Goal: Task Accomplishment & Management: Complete application form

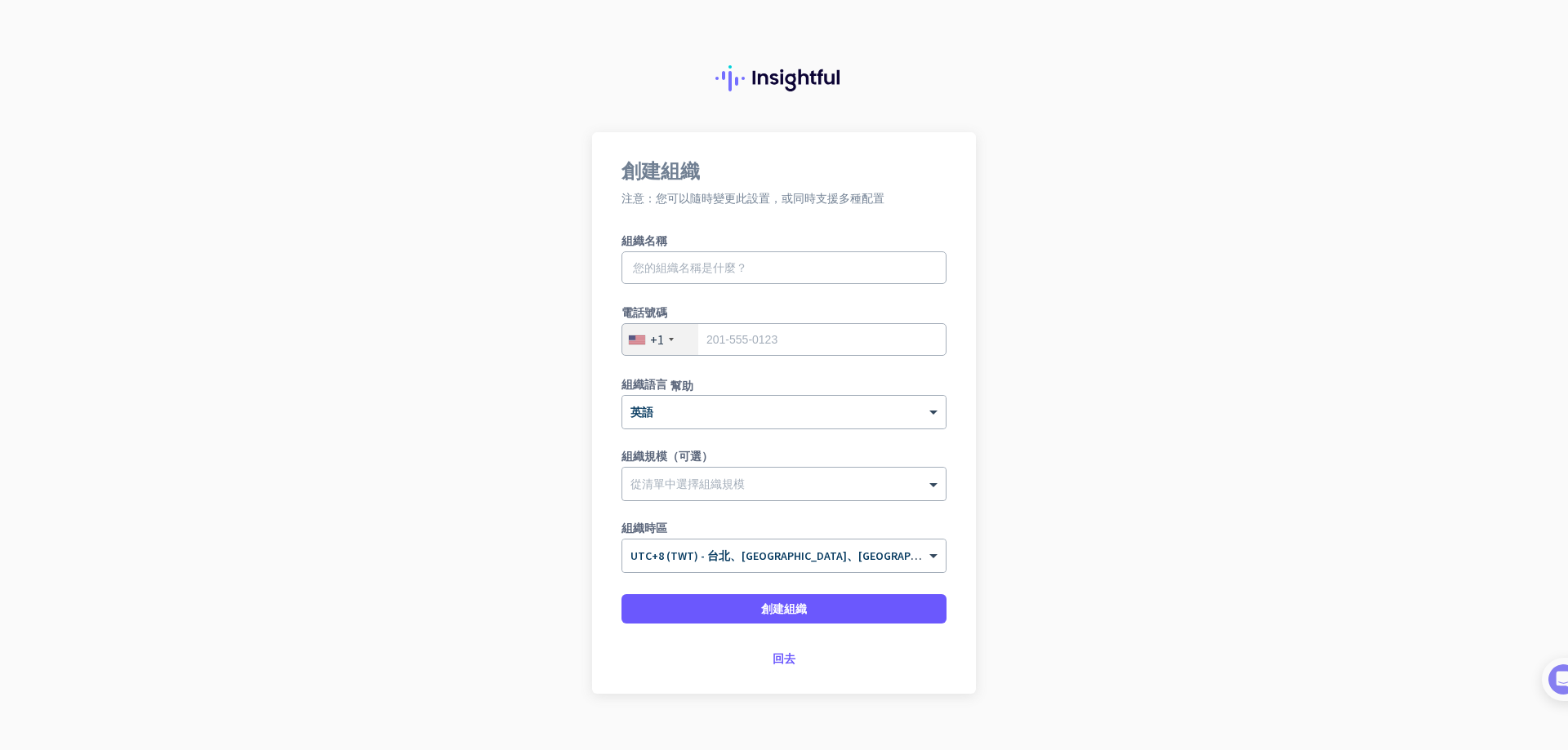
click at [767, 497] on div "從清單中選擇組織規模" at bounding box center [784, 484] width 324 height 33
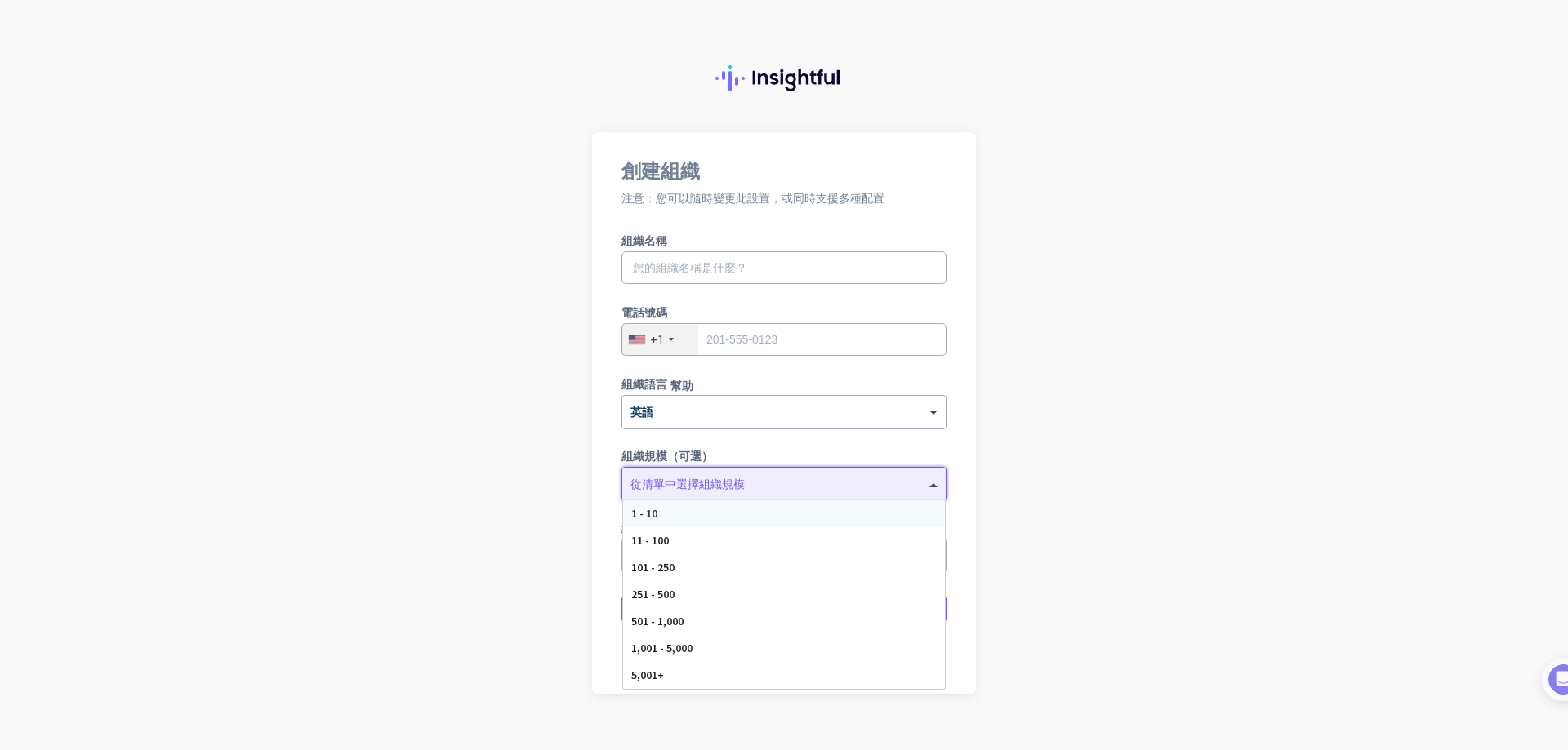
click at [750, 521] on div "1 - 10" at bounding box center [784, 513] width 322 height 27
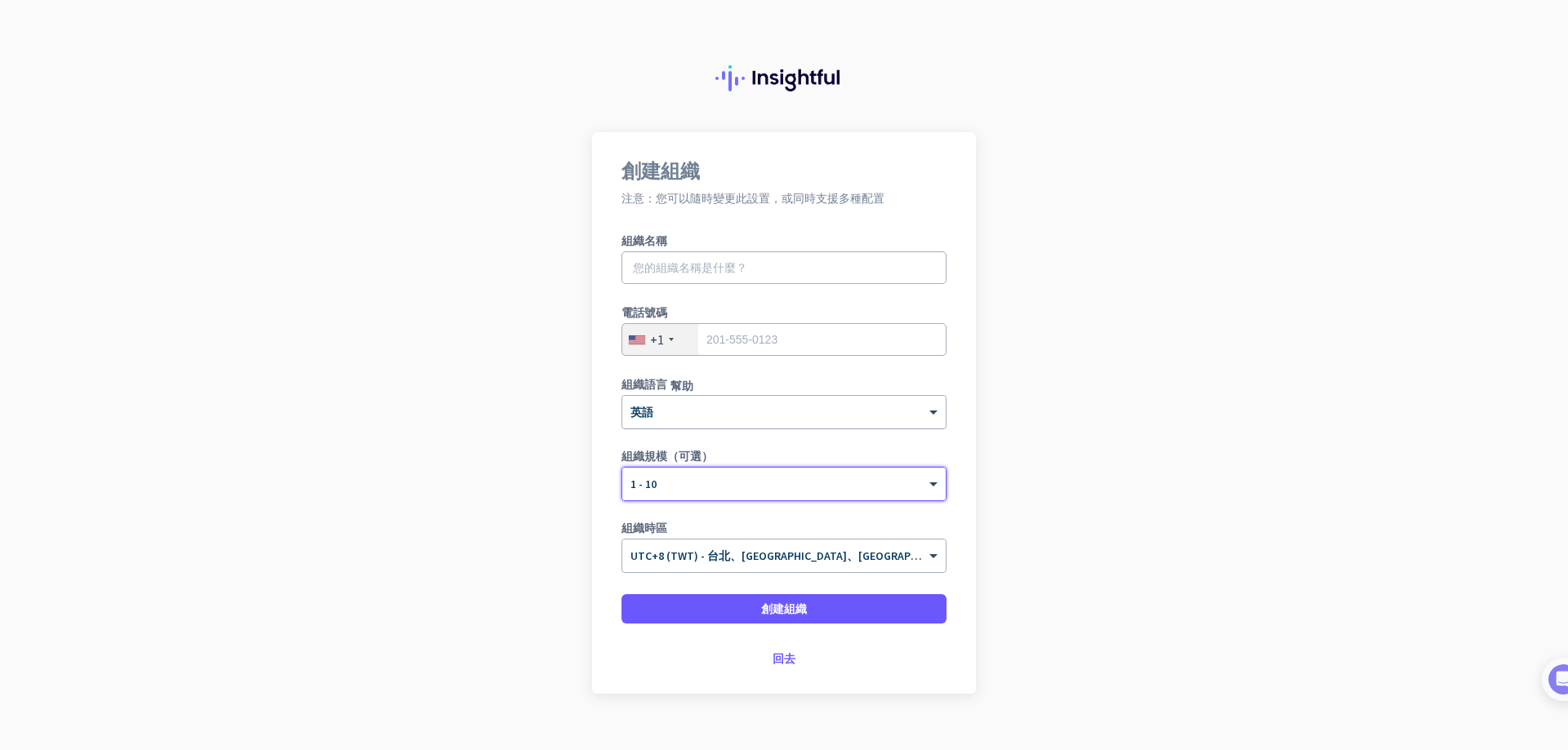
click at [697, 417] on div "× 英語" at bounding box center [774, 413] width 303 height 14
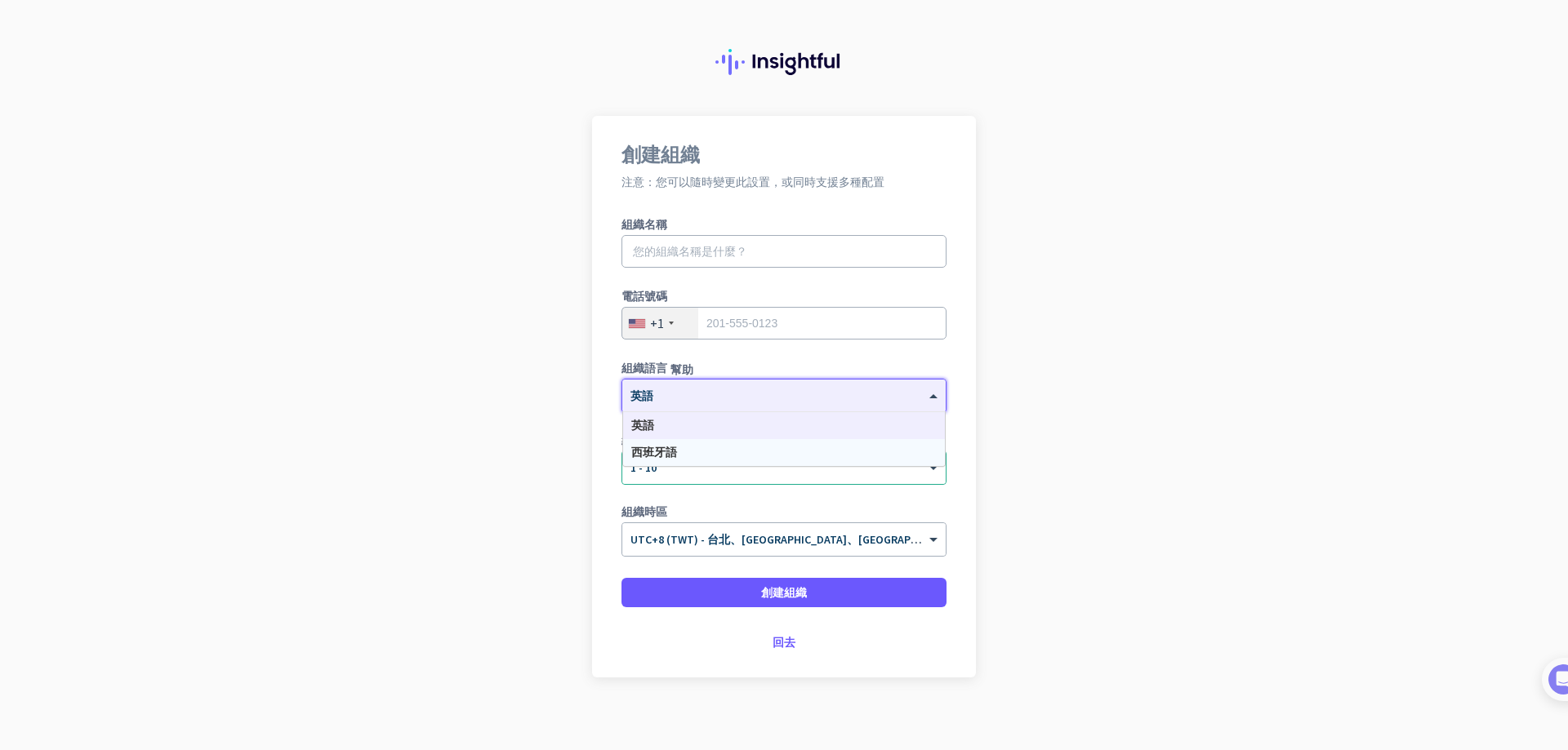
scroll to position [25, 0]
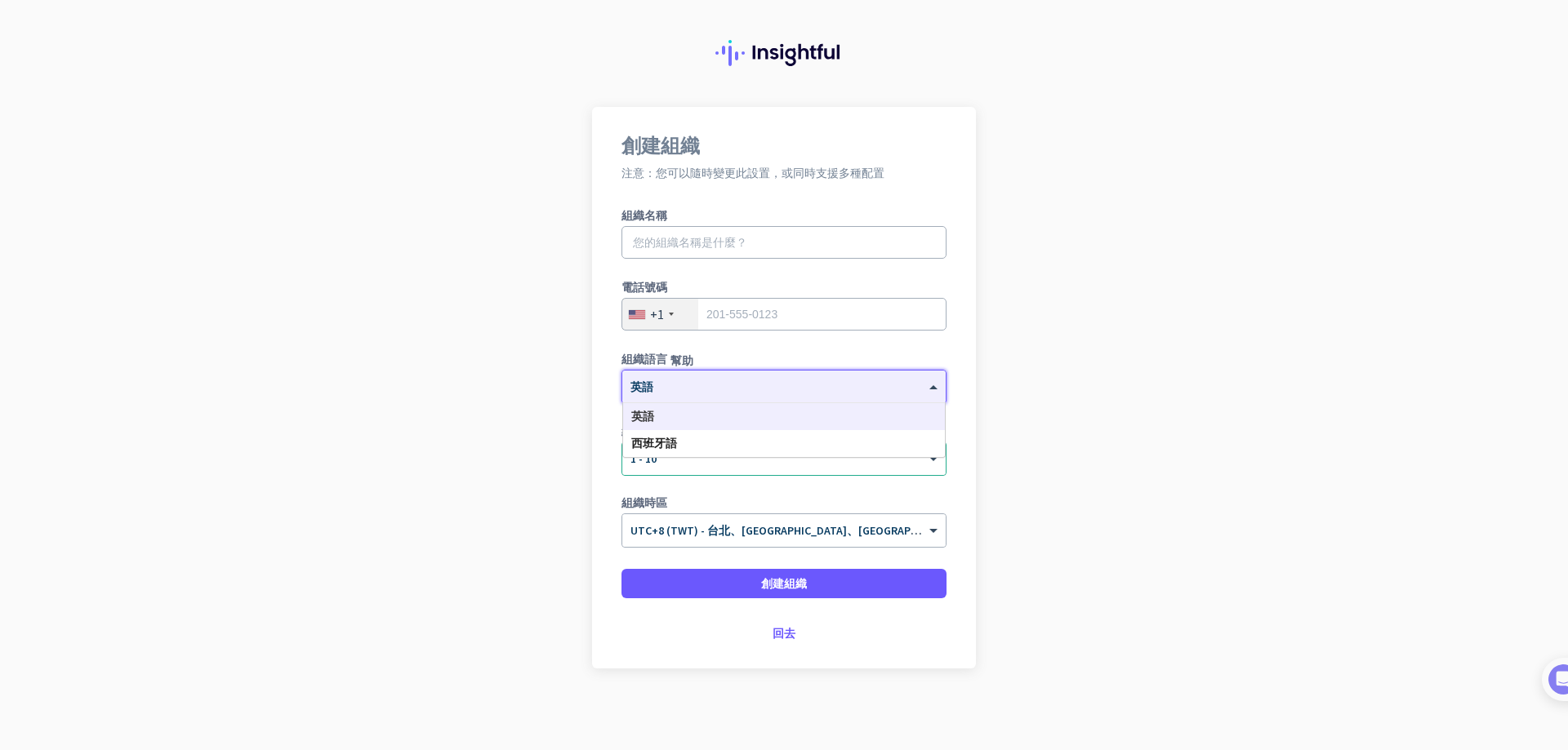
click at [683, 412] on div "英語" at bounding box center [784, 416] width 322 height 27
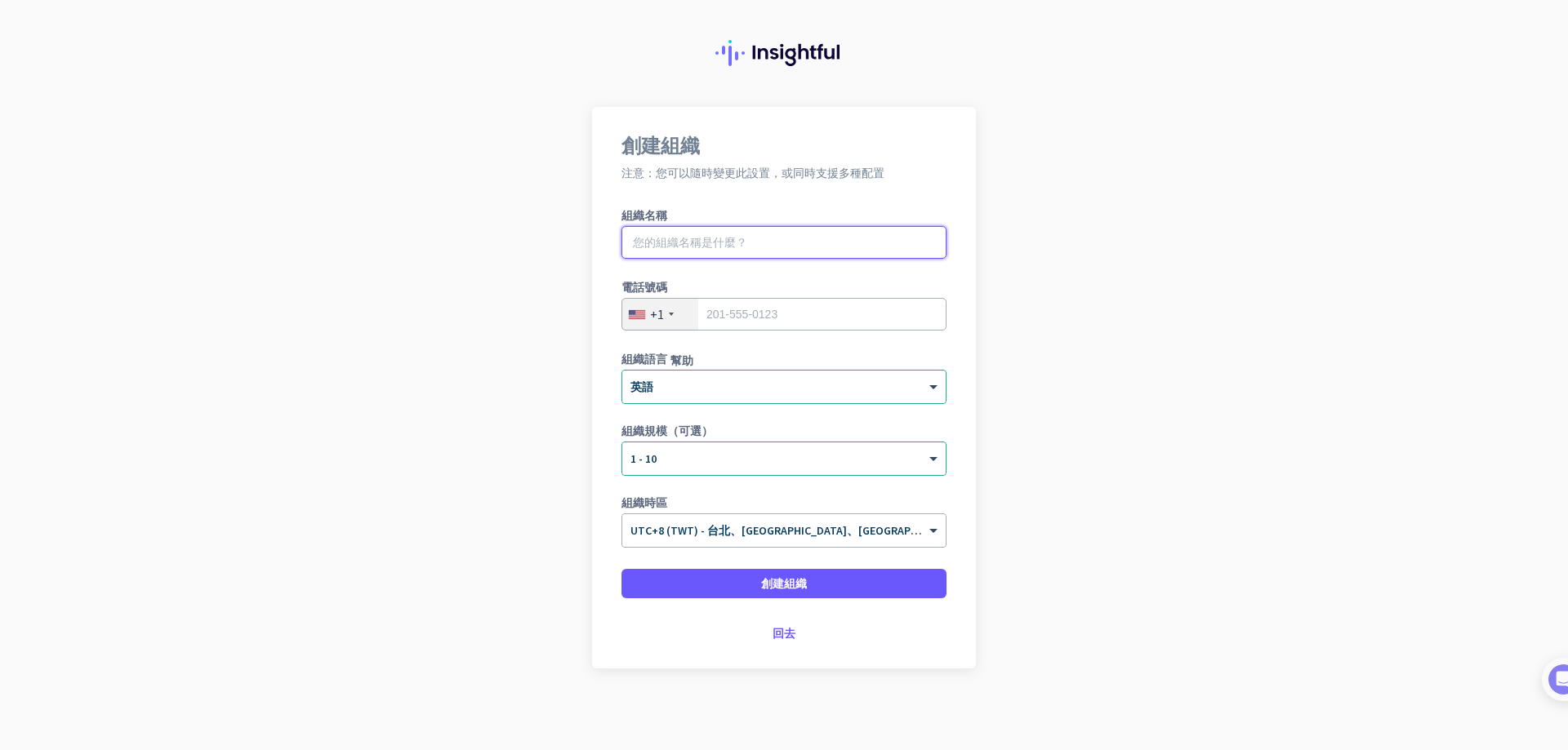
click at [659, 249] on input "text" at bounding box center [784, 242] width 325 height 33
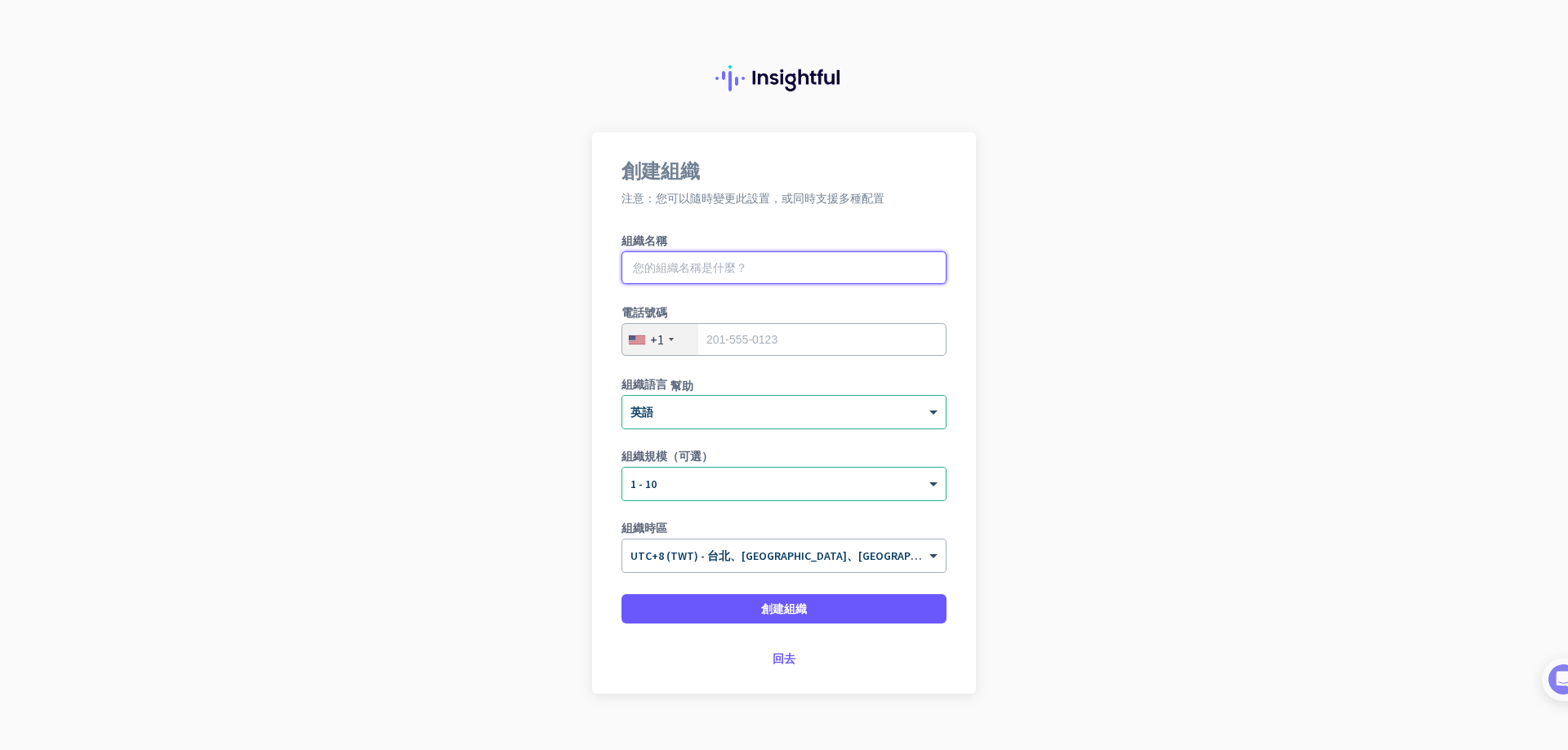
type input "ㄕ"
type input "帥哥天團"
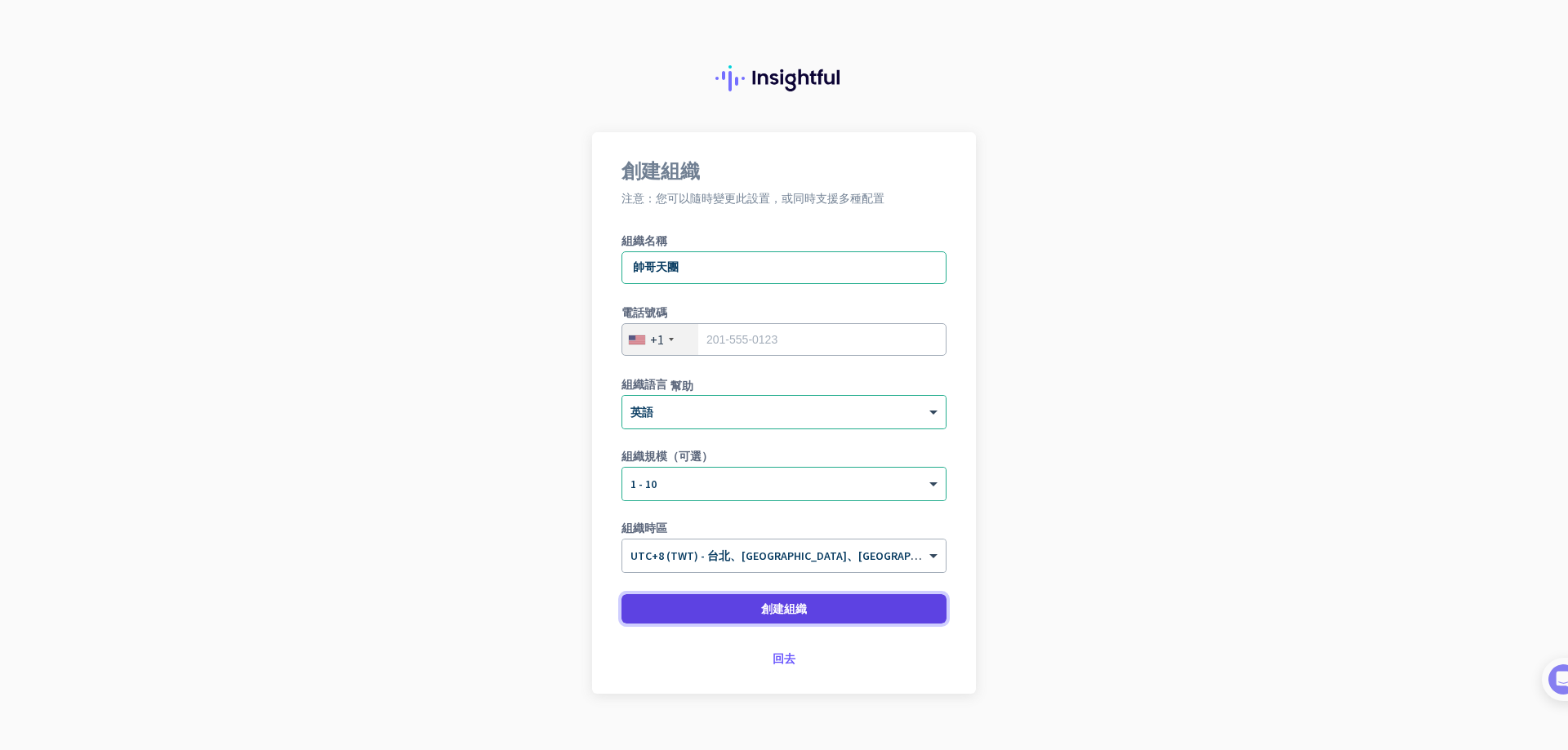
click at [745, 599] on span at bounding box center [784, 608] width 325 height 39
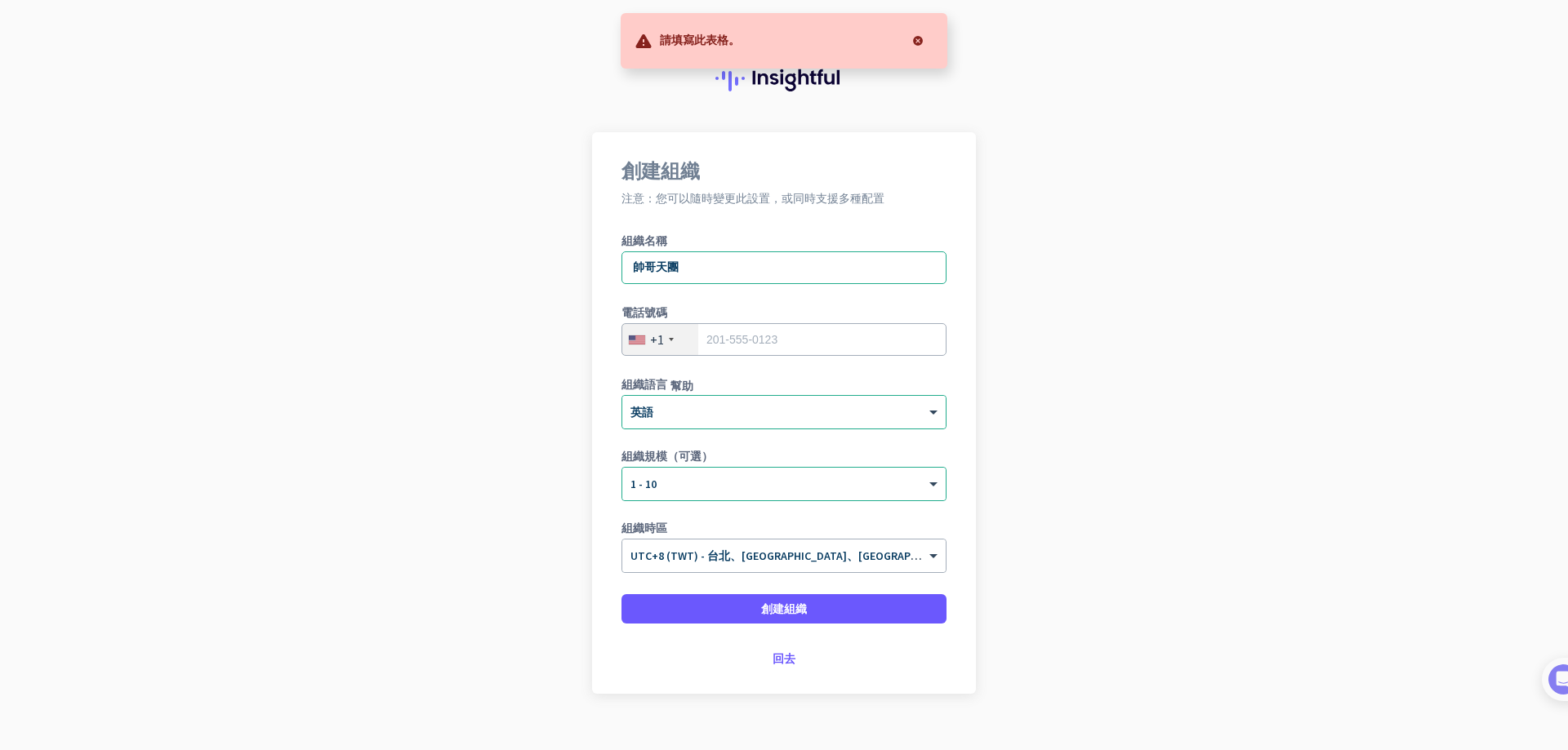
click at [659, 337] on div "+1" at bounding box center [660, 340] width 76 height 31
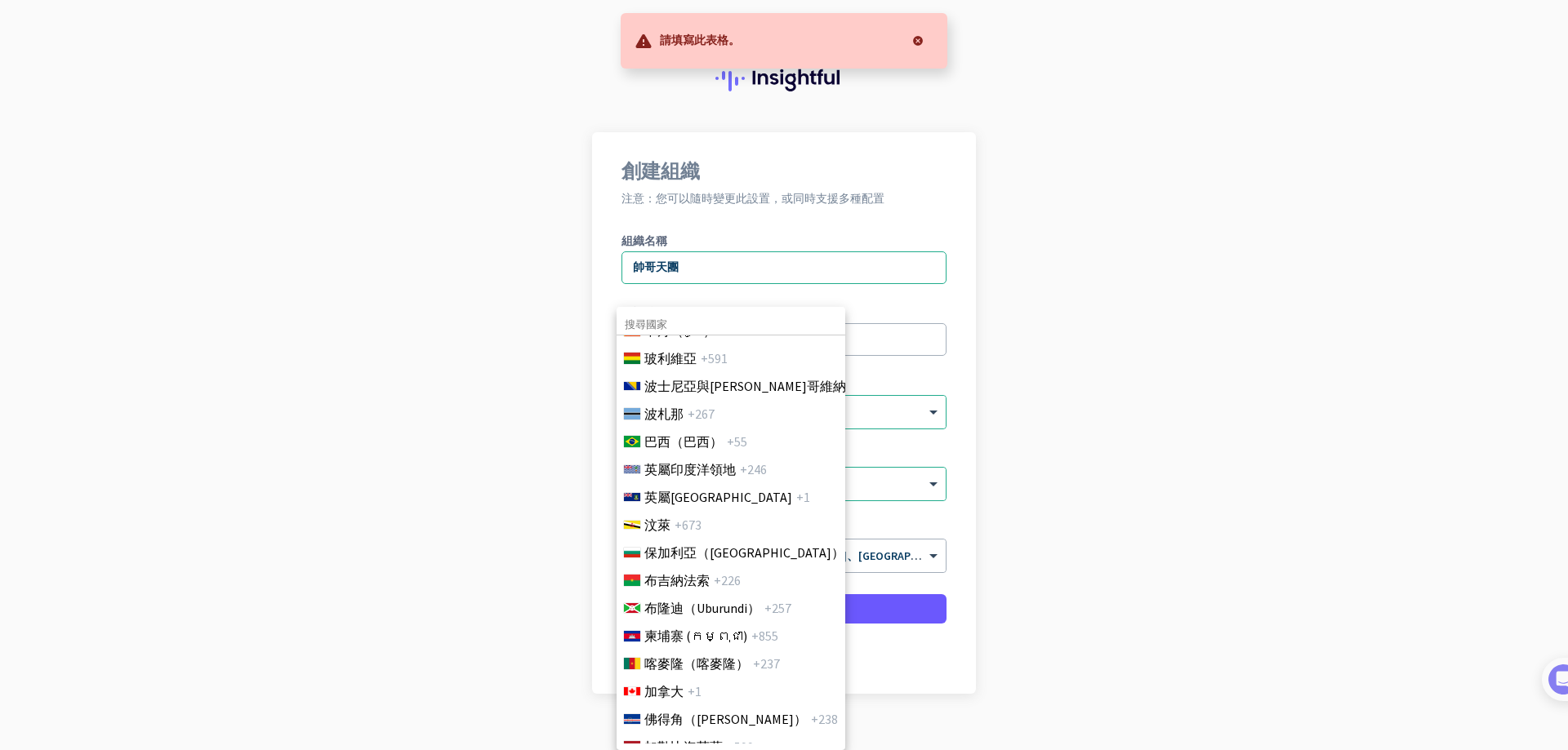
scroll to position [1143, 0]
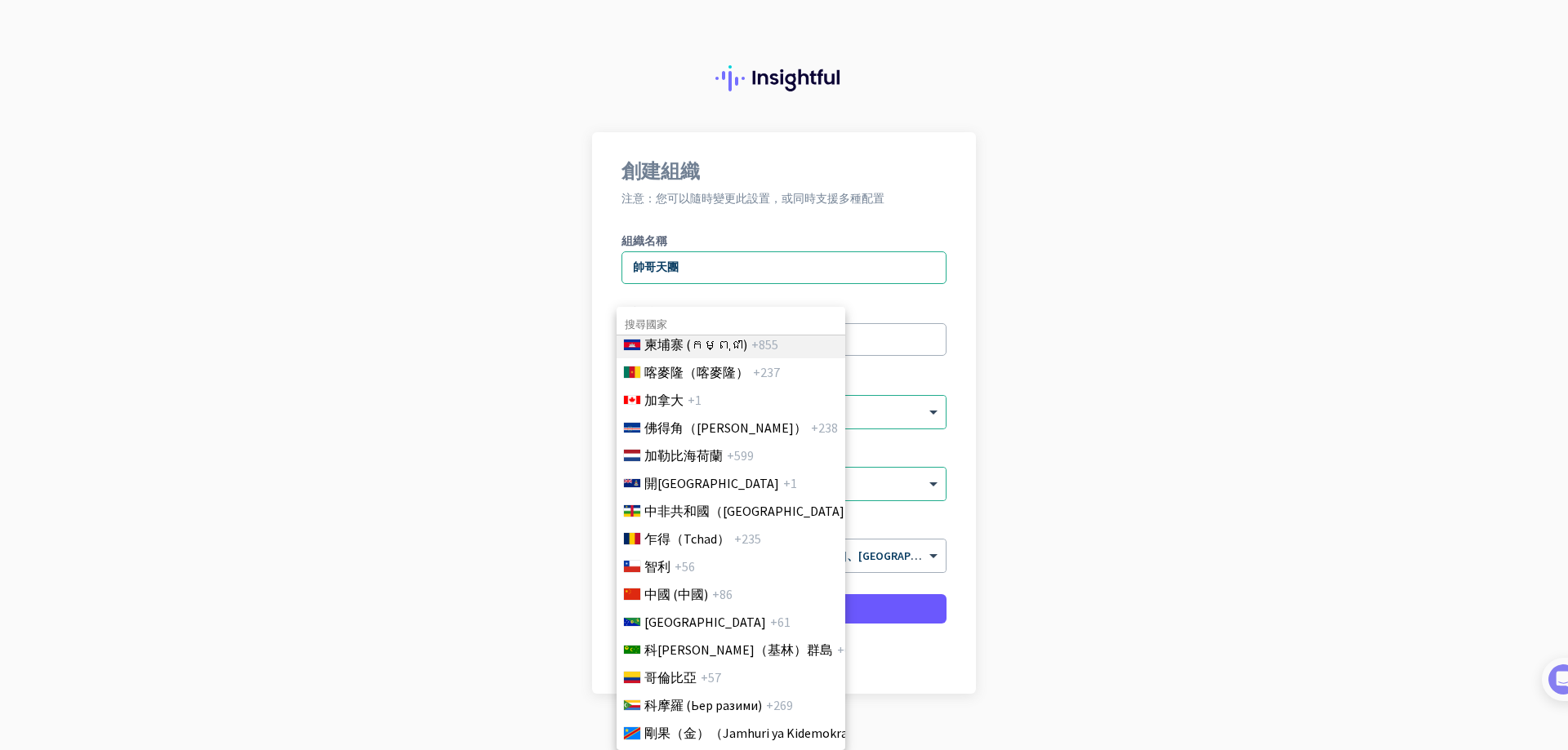
click at [716, 343] on font "柬埔寨 (កម្ពុជា)" at bounding box center [695, 344] width 103 height 16
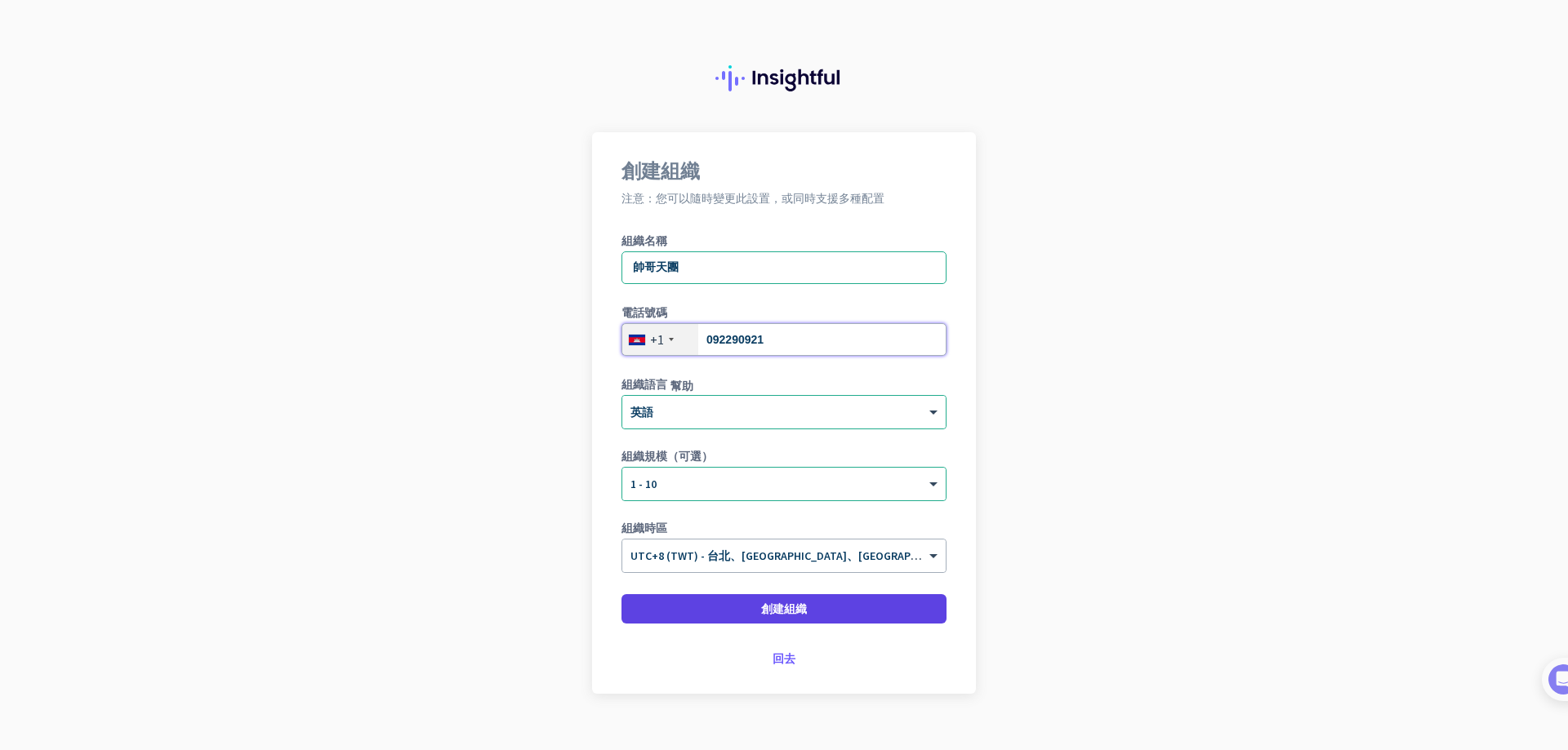
type input "092290921"
click at [708, 599] on span at bounding box center [784, 608] width 325 height 39
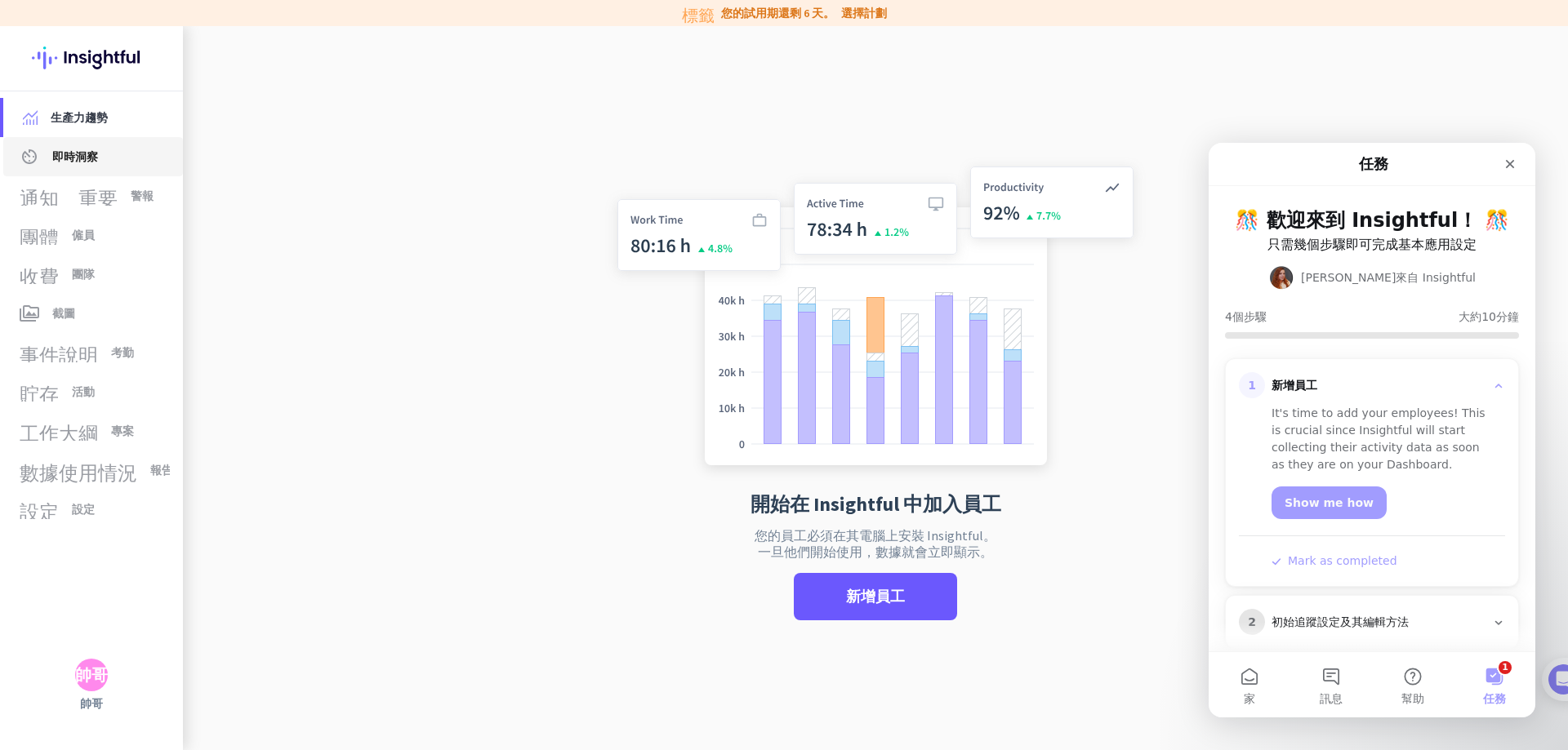
click at [116, 155] on span "av_timer 即時洞察" at bounding box center [93, 157] width 153 height 20
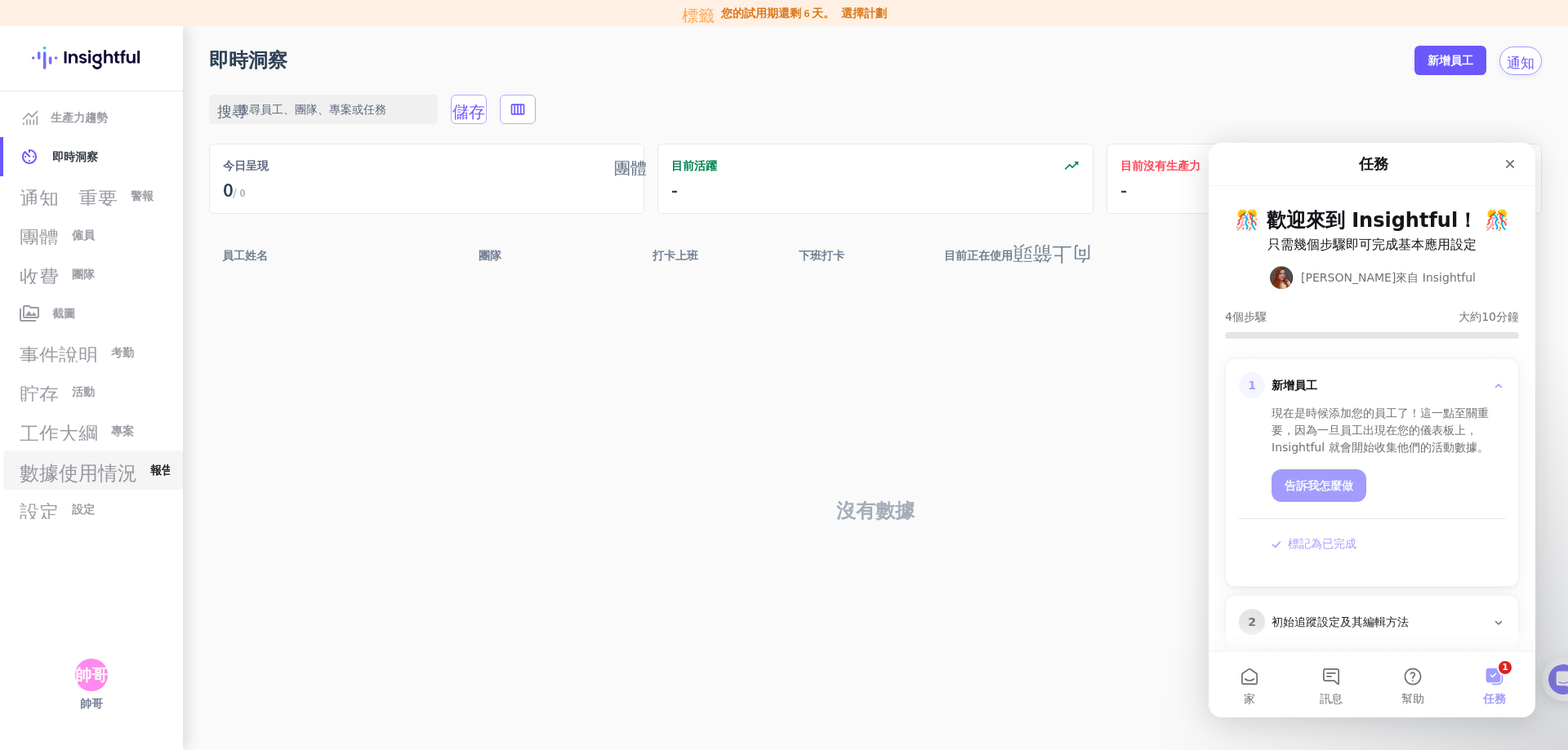
click at [104, 475] on font "數據使用情況" at bounding box center [79, 470] width 118 height 20
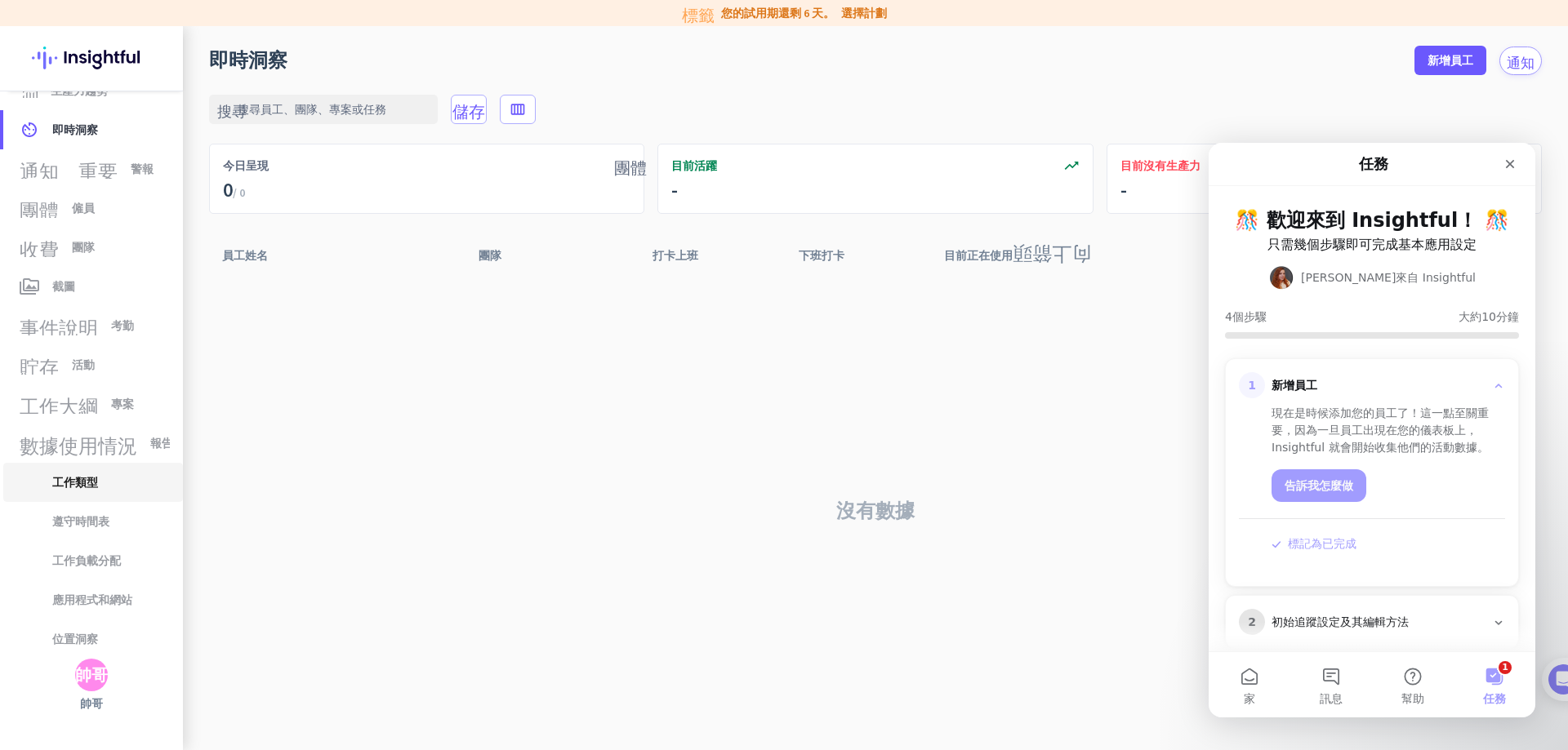
click at [100, 490] on span "工作類型" at bounding box center [93, 482] width 153 height 39
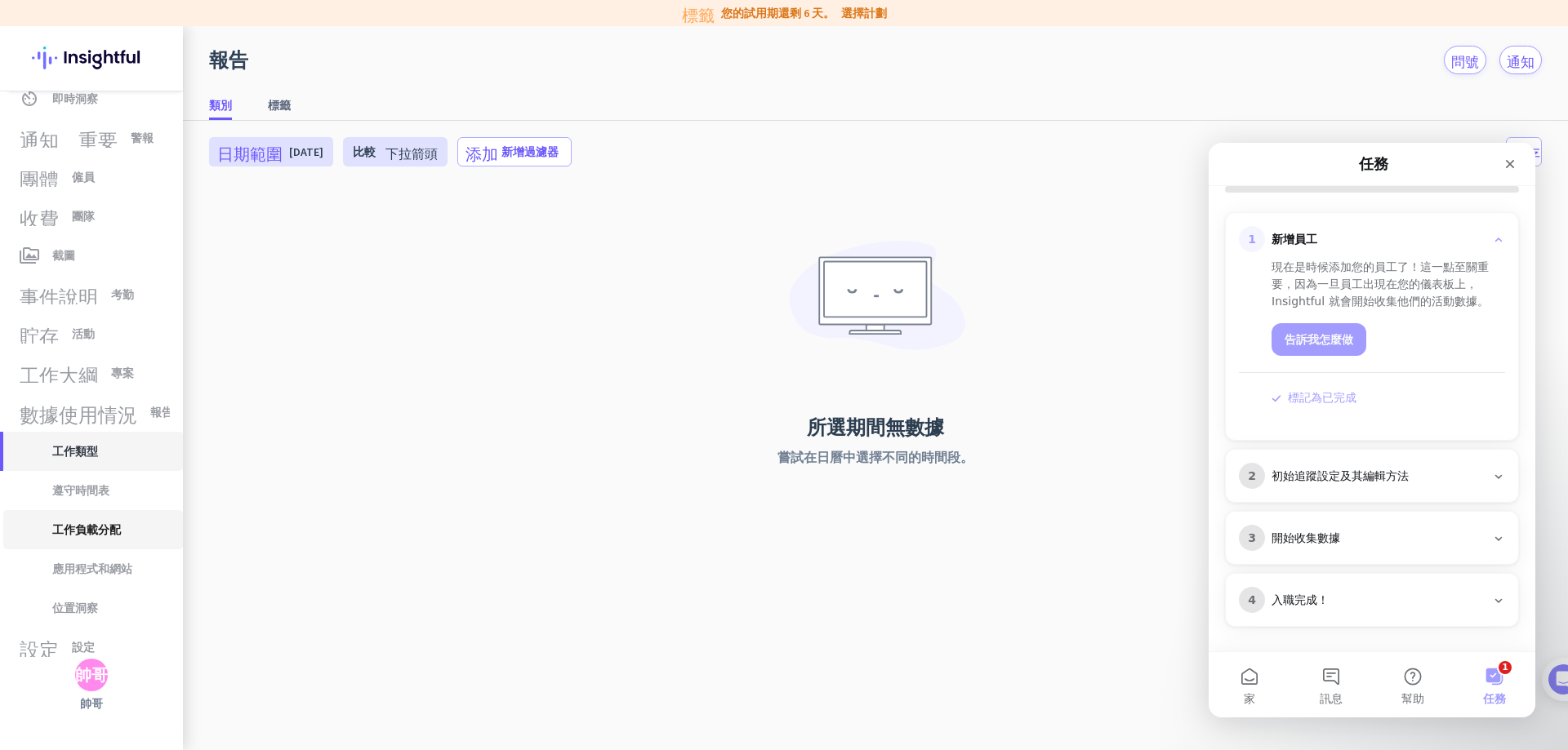
scroll to position [73, 0]
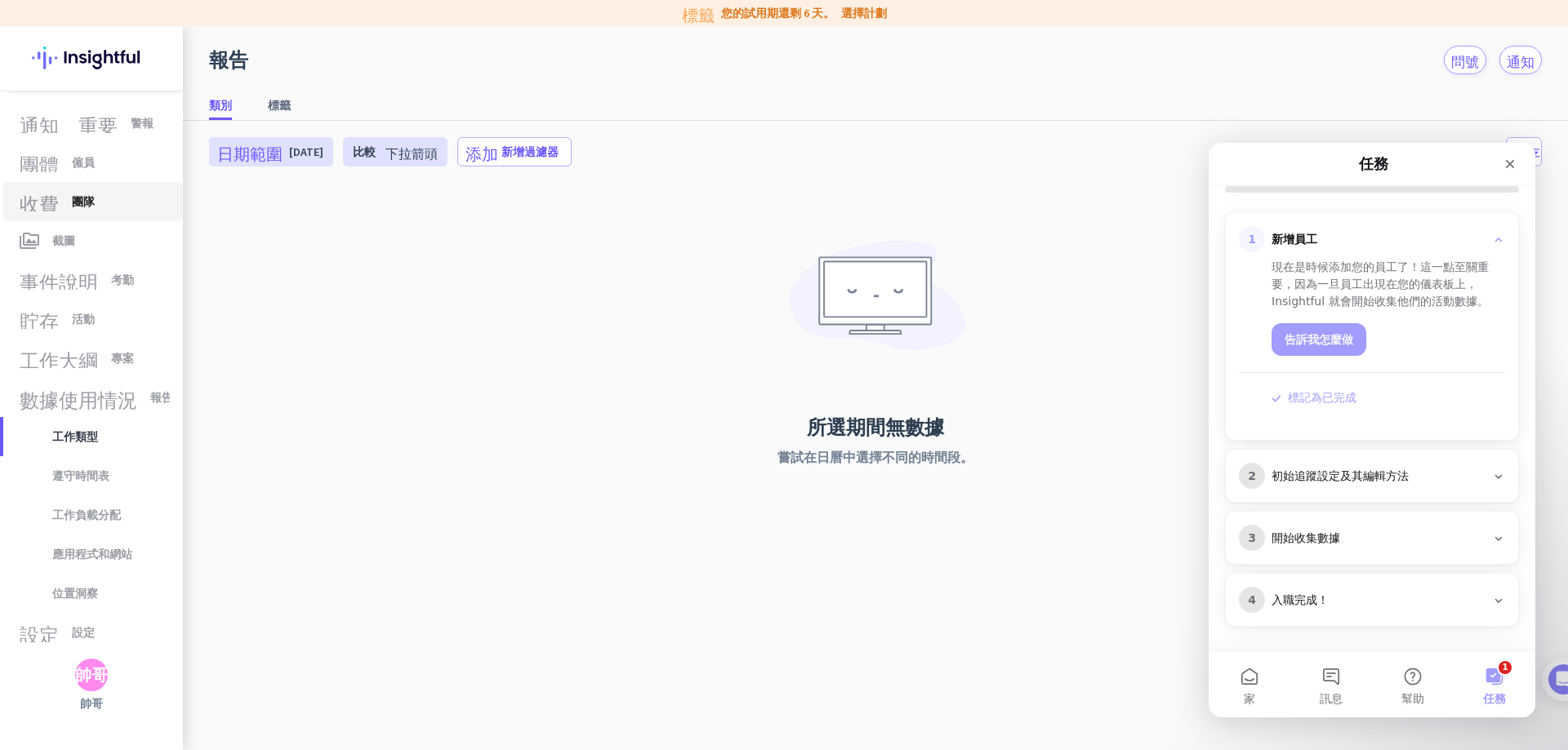
click at [55, 195] on font "收費" at bounding box center [39, 202] width 39 height 20
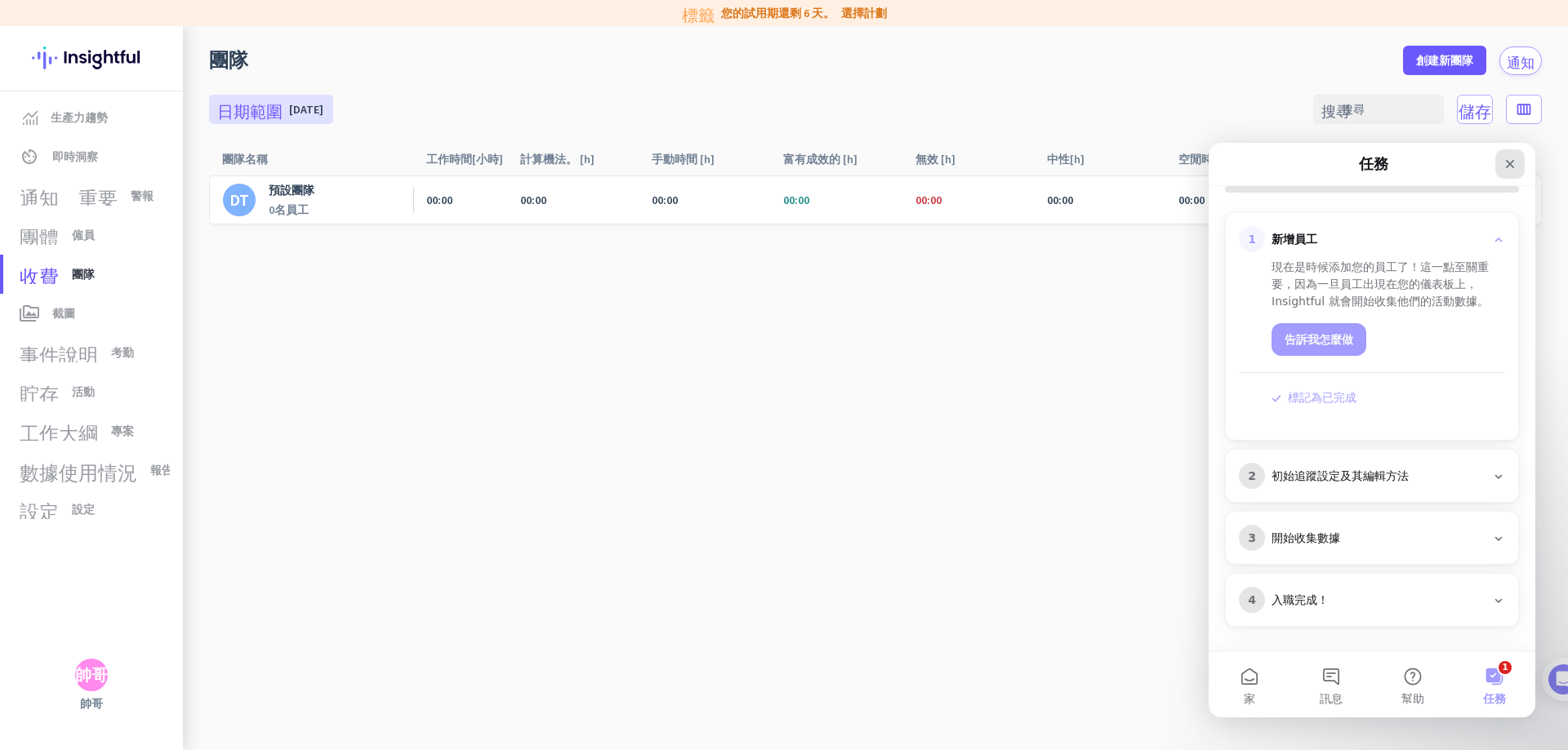
click at [1515, 162] on icon "關閉" at bounding box center [1509, 163] width 13 height 13
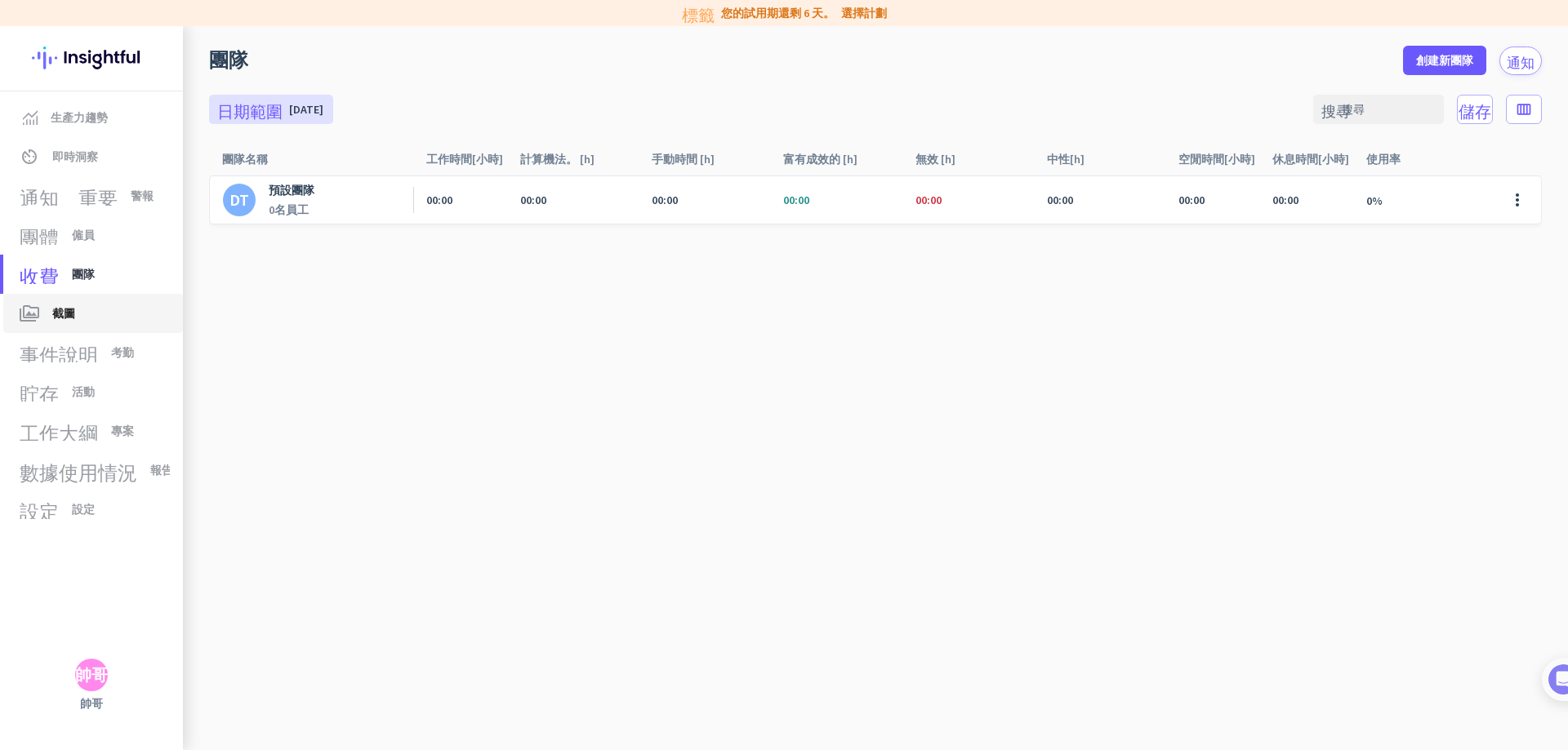
click at [55, 330] on link "perm_media 截圖" at bounding box center [93, 313] width 180 height 39
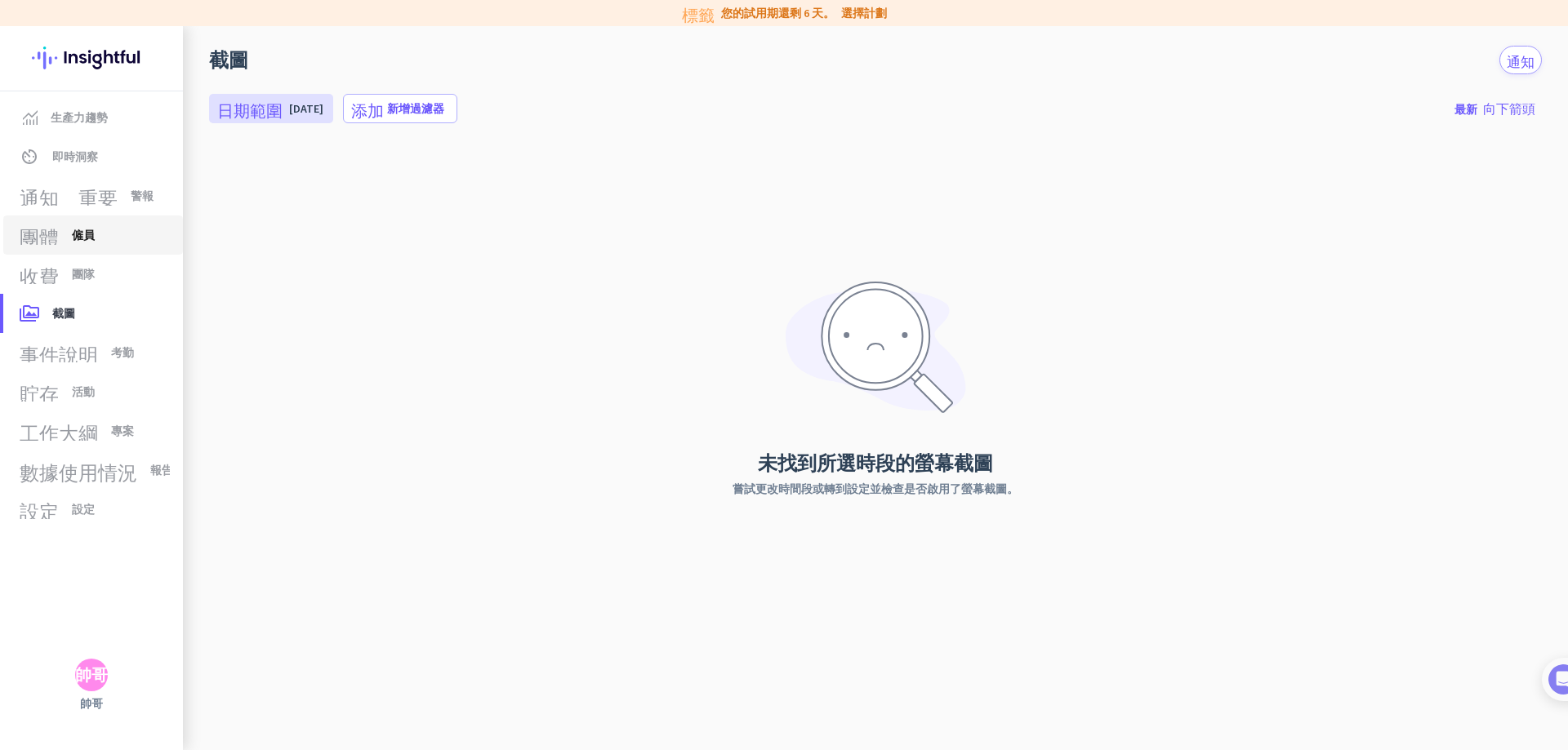
click at [56, 244] on font "團體" at bounding box center [39, 234] width 39 height 20
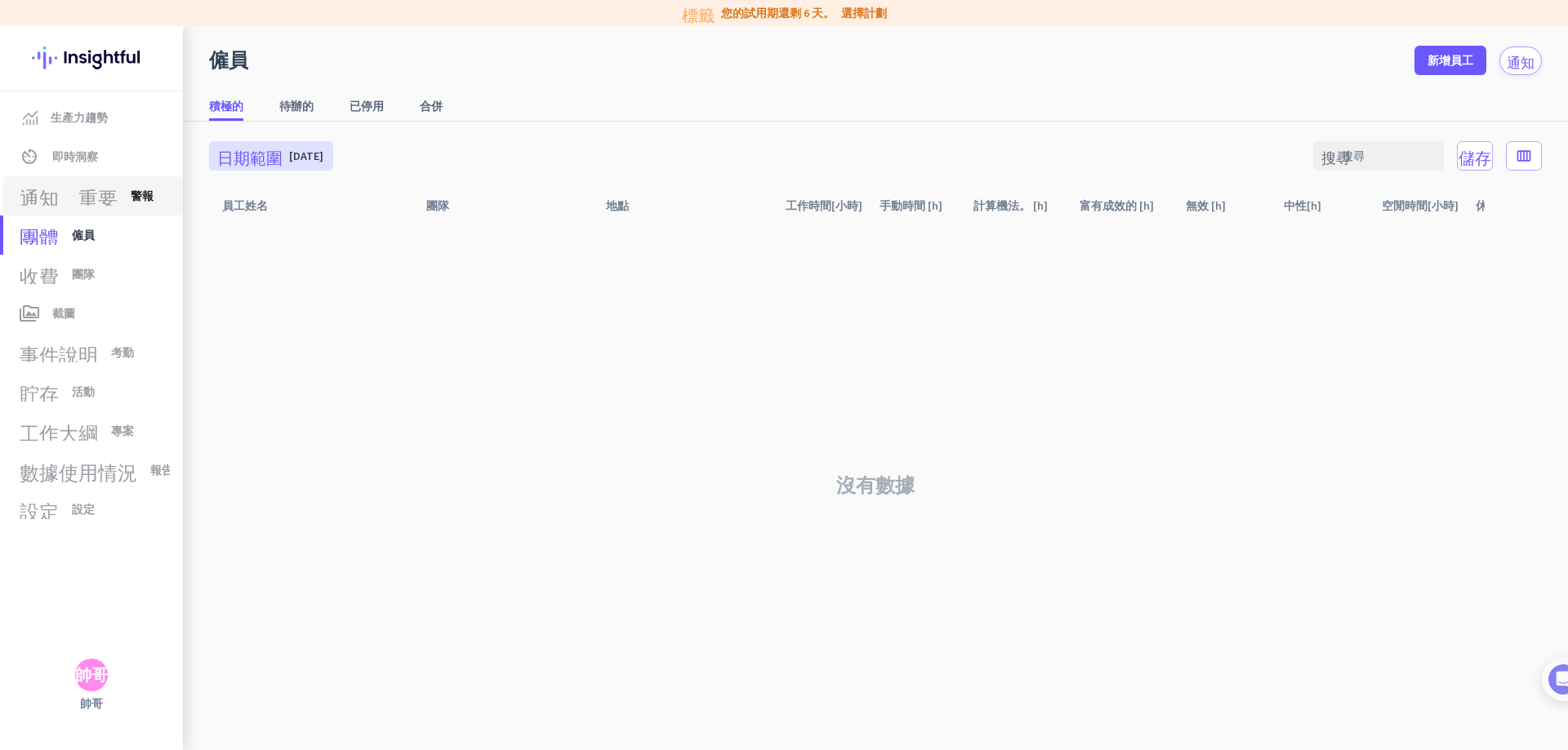
click at [61, 209] on link "通知_重要 警報" at bounding box center [93, 196] width 180 height 39
click at [101, 200] on font "通知_重要" at bounding box center [68, 196] width 98 height 20
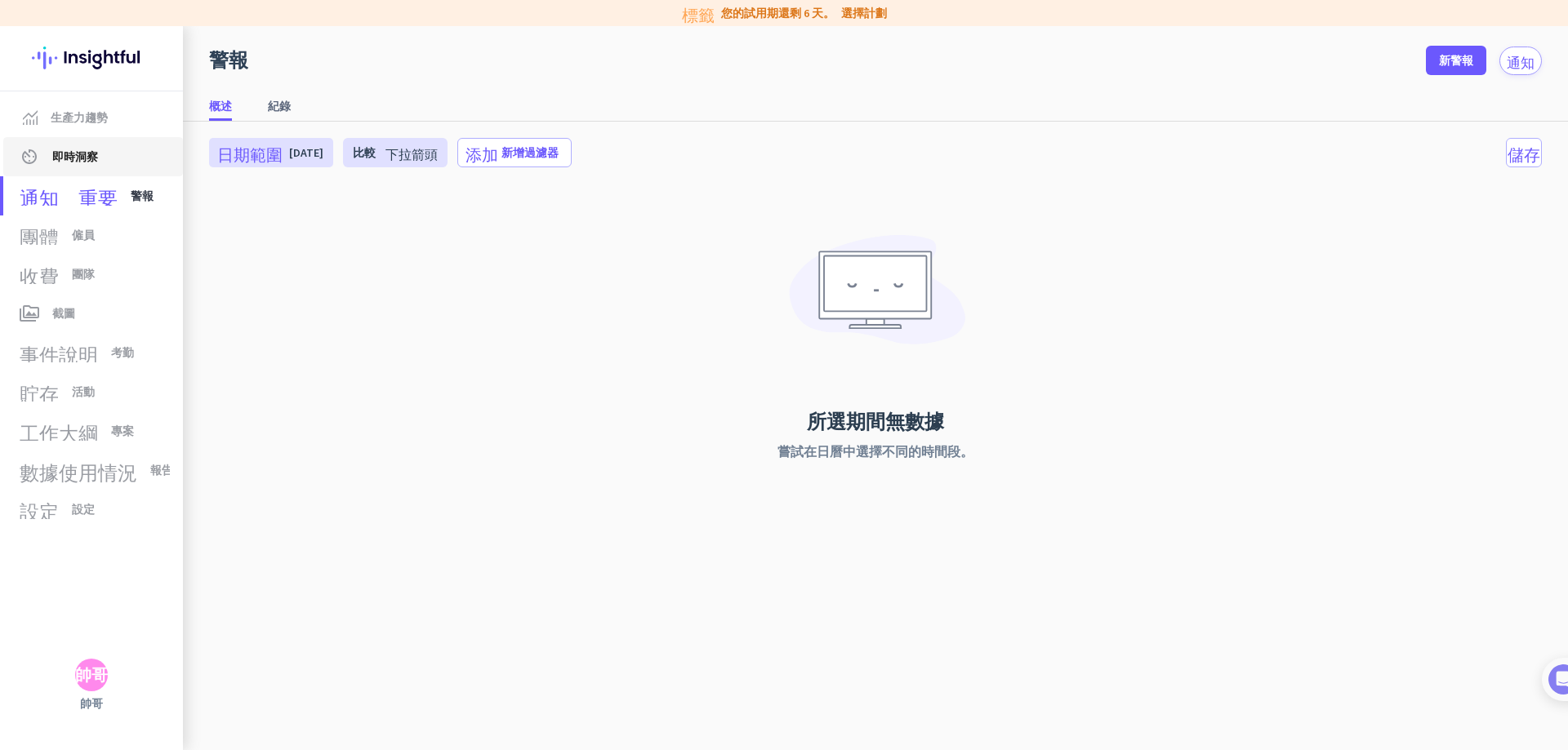
click at [93, 152] on font "即時洞察" at bounding box center [74, 157] width 46 height 15
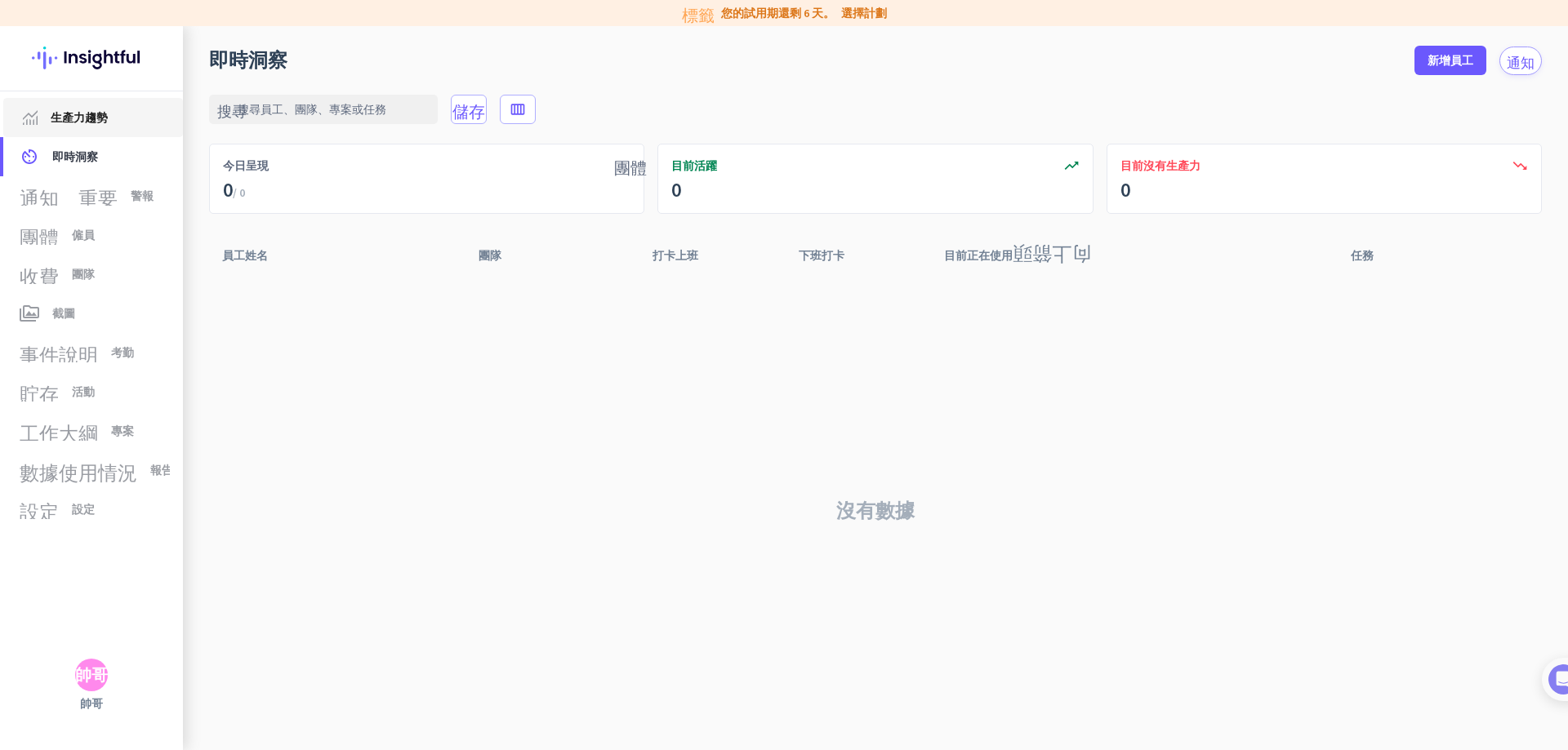
click at [98, 111] on font "生產力趨勢" at bounding box center [79, 117] width 57 height 15
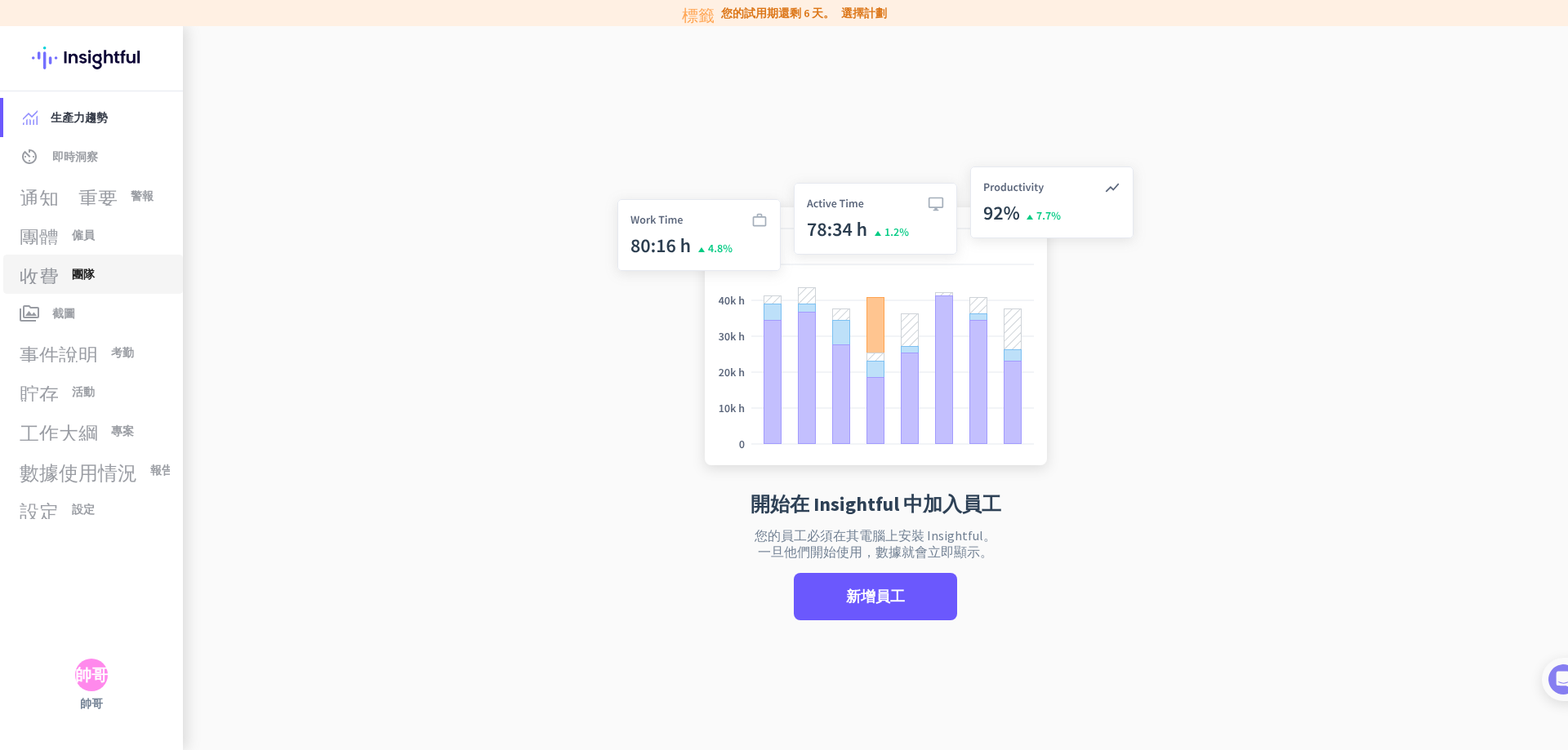
click at [99, 285] on link "收費 團隊" at bounding box center [93, 273] width 180 height 39
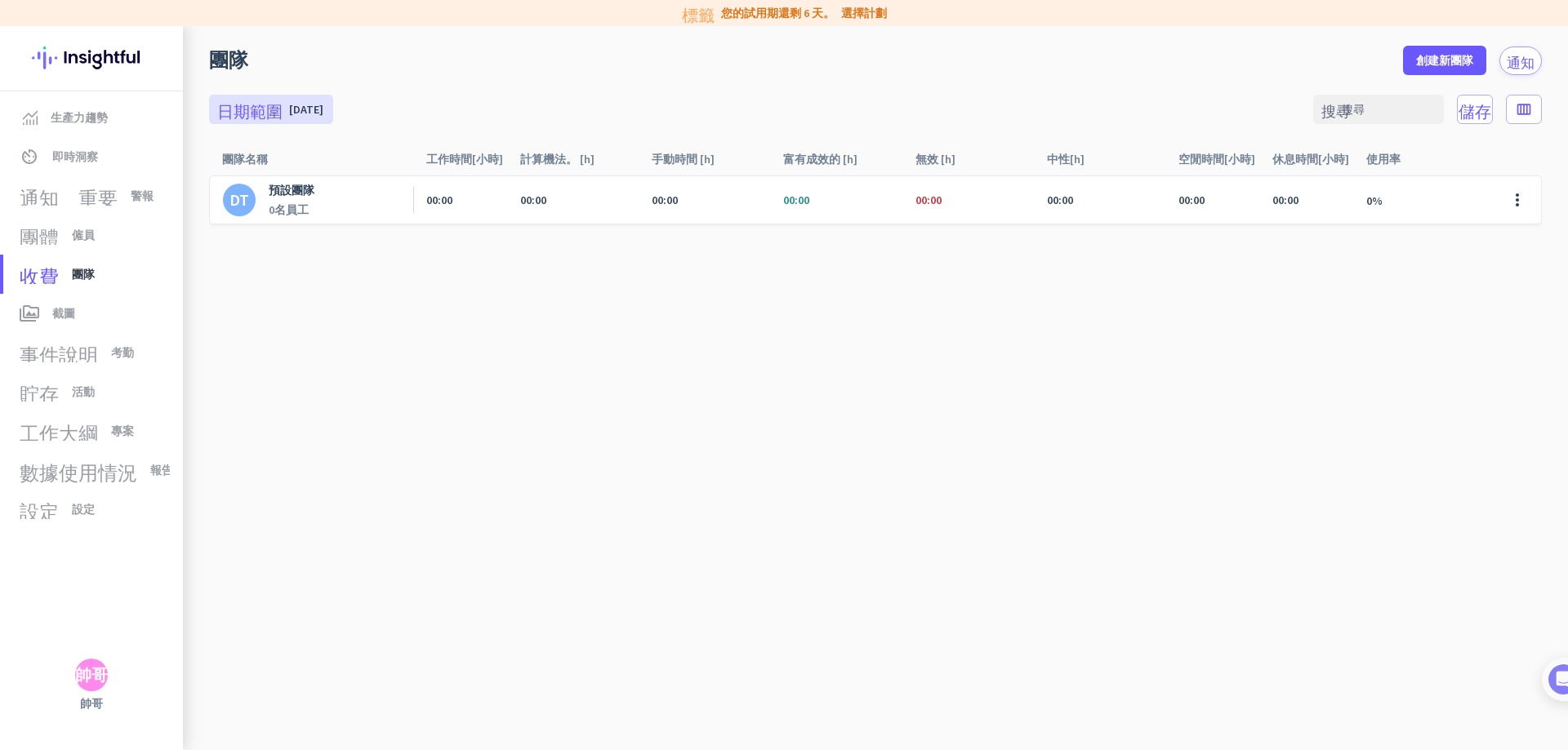
click at [60, 50] on img at bounding box center [92, 58] width 119 height 64
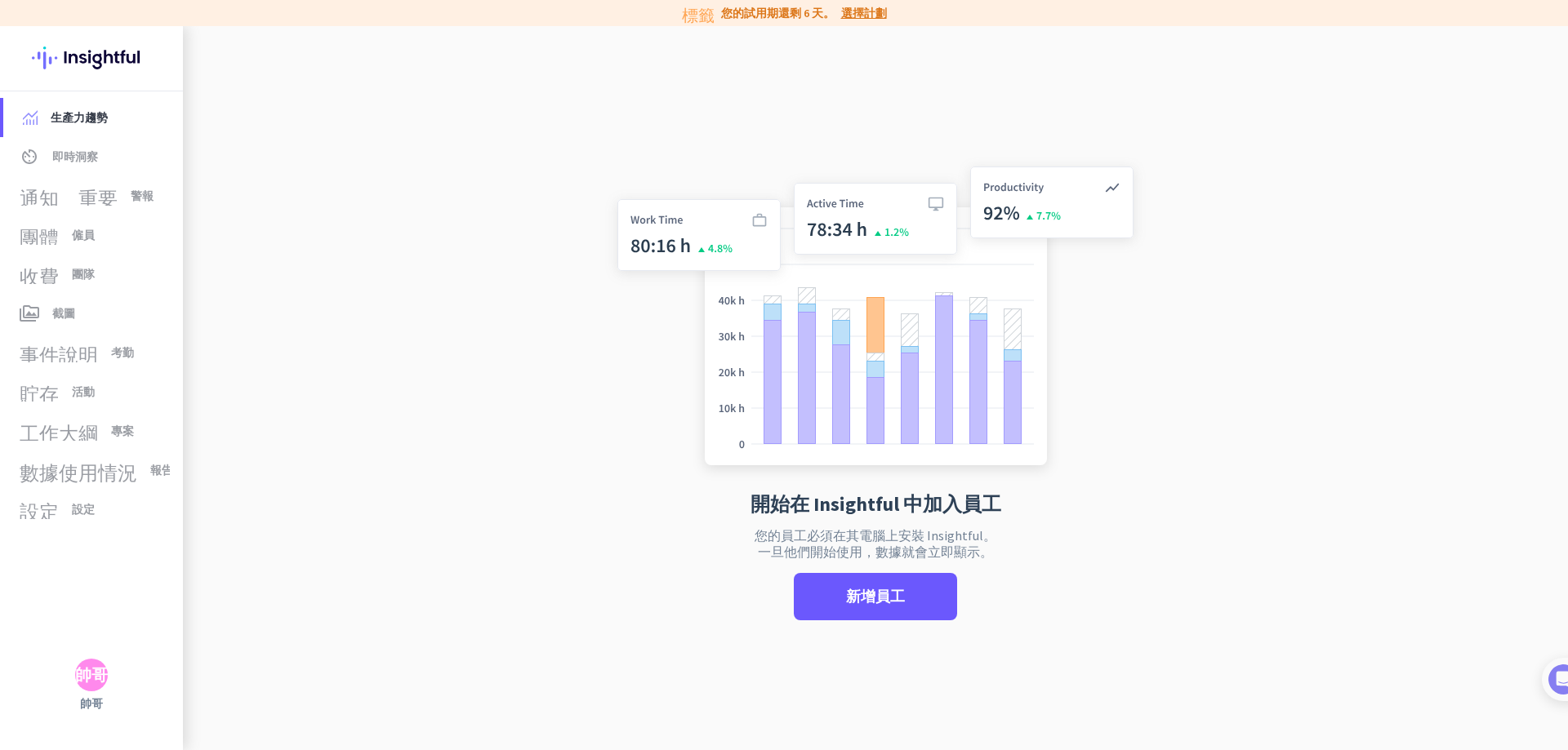
click at [862, 14] on font "選擇計劃" at bounding box center [864, 13] width 46 height 15
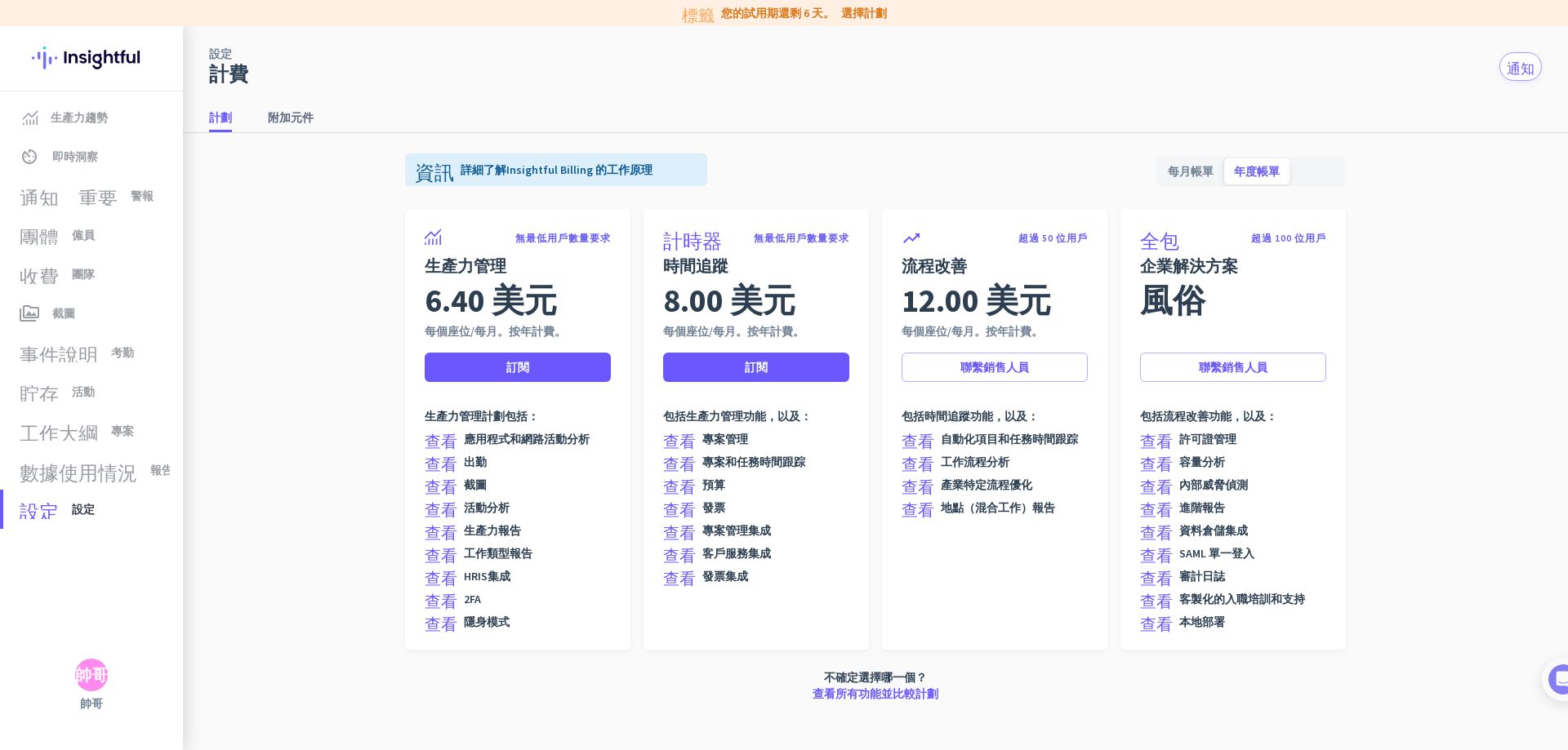
click at [447, 627] on font "查看" at bounding box center [441, 622] width 33 height 16
